Goal: Transaction & Acquisition: Purchase product/service

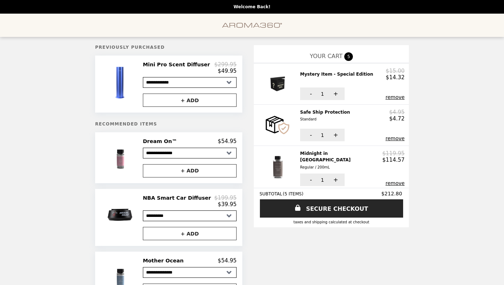
select select "**********"
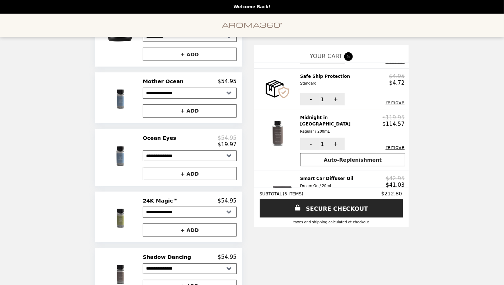
scroll to position [72, 0]
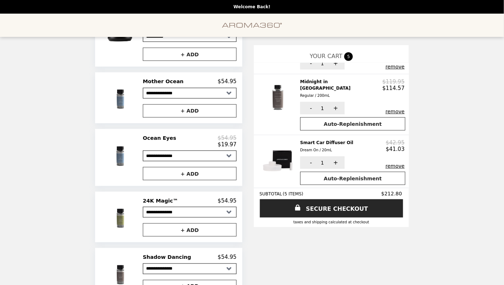
click at [385, 109] on button "remove" at bounding box center [394, 112] width 19 height 6
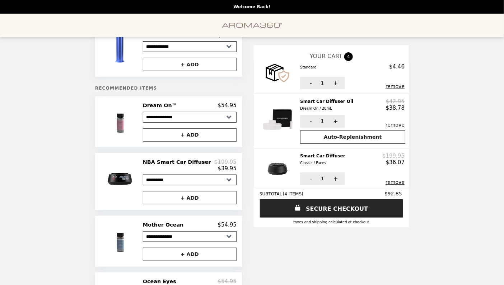
scroll to position [52, 0]
click at [386, 123] on button "remove" at bounding box center [394, 125] width 19 height 6
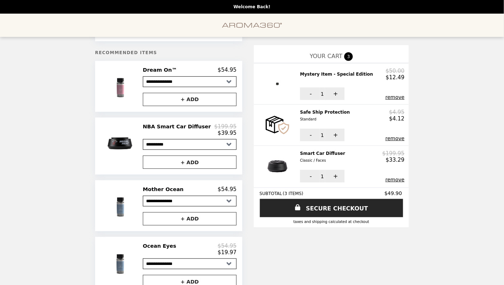
scroll to position [72, 0]
click at [387, 180] on button "remove" at bounding box center [394, 180] width 19 height 6
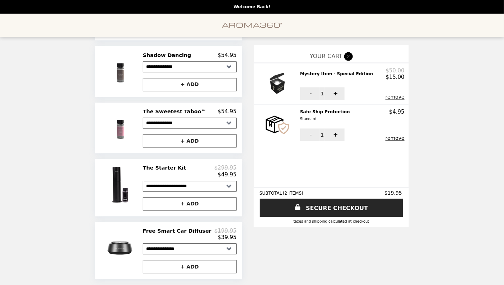
scroll to position [389, 0]
click at [201, 137] on button "+ ADD" at bounding box center [190, 141] width 94 height 13
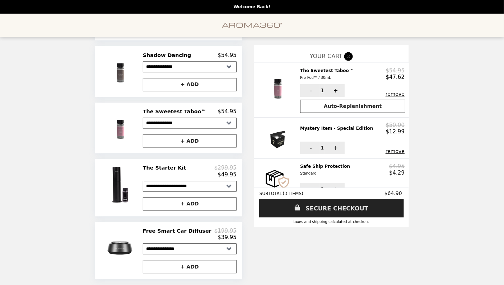
click at [345, 212] on link "SECURE CHECKOUT" at bounding box center [331, 208] width 145 height 18
